Goal: Transaction & Acquisition: Purchase product/service

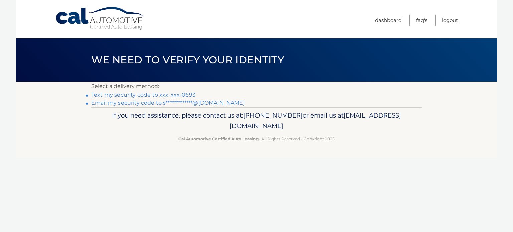
click at [172, 97] on link "Text my security code to xxx-xxx-0693" at bounding box center [143, 95] width 104 height 6
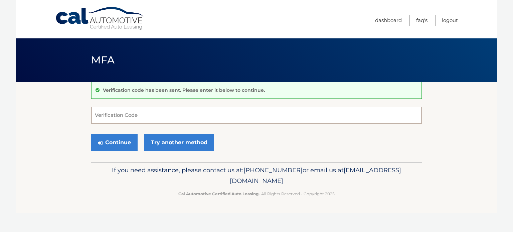
click at [172, 114] on input "Verification Code" at bounding box center [256, 115] width 331 height 17
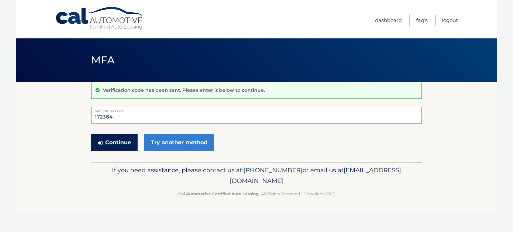
type input "172384"
click at [128, 141] on button "Continue" at bounding box center [114, 142] width 46 height 17
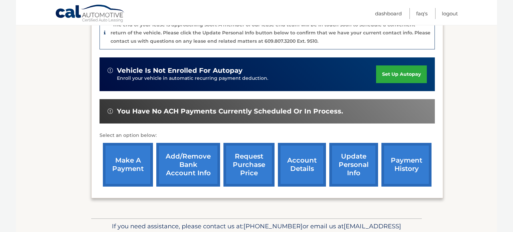
scroll to position [187, 0]
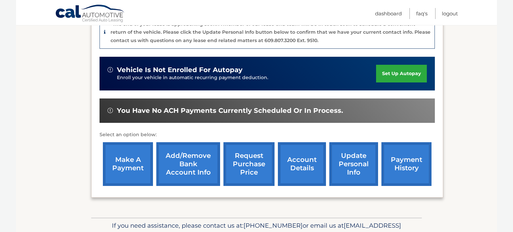
click at [126, 153] on link "make a payment" at bounding box center [128, 164] width 50 height 44
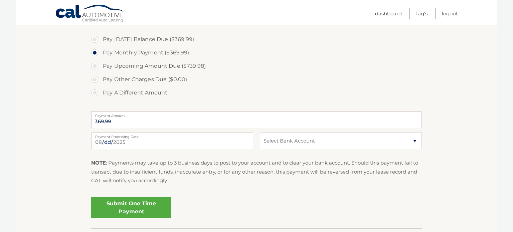
scroll to position [227, 0]
click at [299, 144] on select "Select Bank Account Checking WELLS FARGO BANK *****9076 Checking THE BANCORP BA…" at bounding box center [341, 140] width 162 height 17
select select "Y2EyMTRkNTItMTkwNy00ZDI0LTlhZTUtN2Y3MDQ5ODgwYmE4"
click at [260, 132] on select "Select Bank Account Checking WELLS FARGO BANK *****9076 Checking THE BANCORP BA…" at bounding box center [341, 140] width 162 height 17
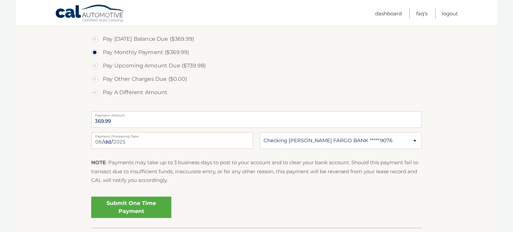
click at [148, 204] on link "Submit One Time Payment" at bounding box center [131, 207] width 80 height 21
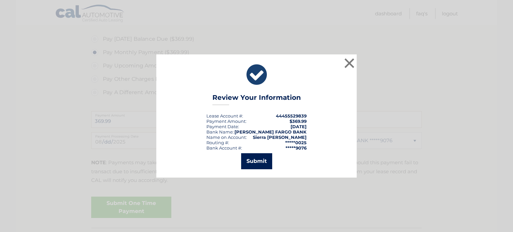
click at [253, 164] on button "Submit" at bounding box center [256, 161] width 31 height 16
